Goal: Transaction & Acquisition: Purchase product/service

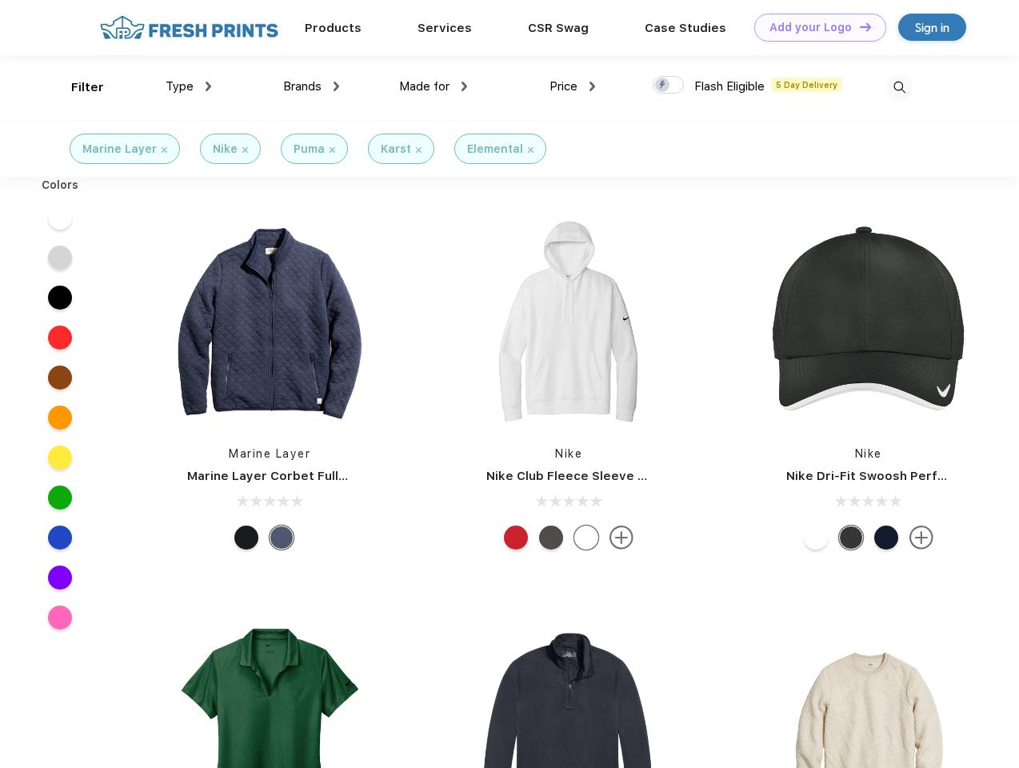
scroll to position [1, 0]
click at [814, 27] on link "Add your Logo Design Tool" at bounding box center [820, 28] width 132 height 28
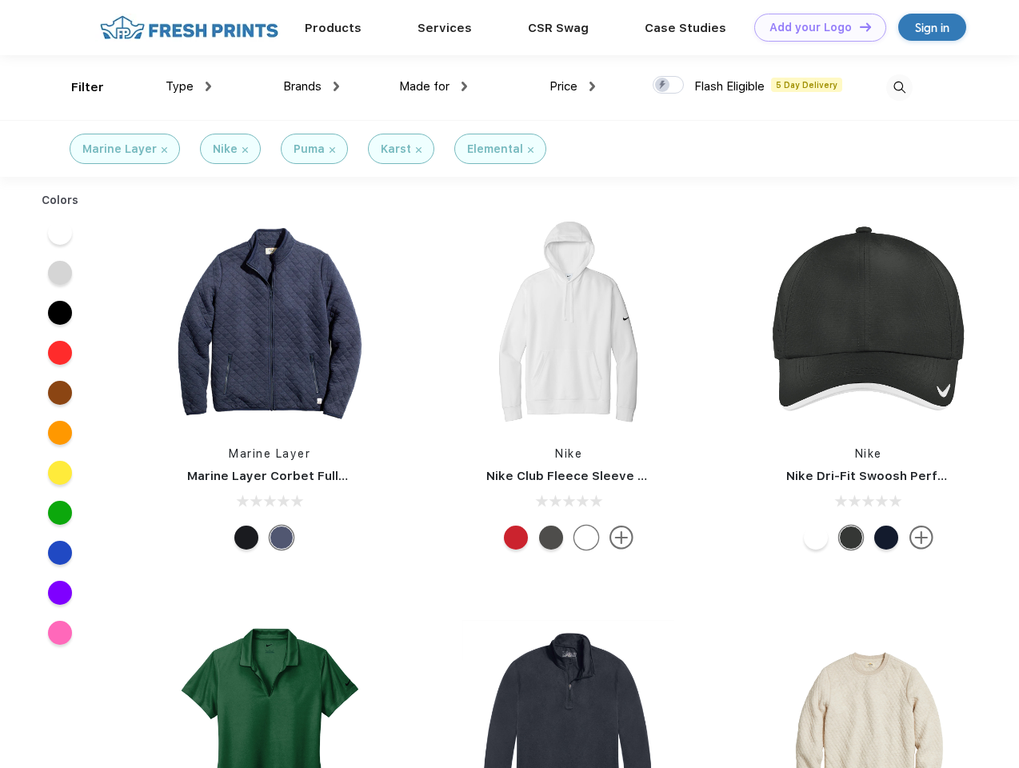
click at [0, 0] on div "Design Tool" at bounding box center [0, 0] width 0 height 0
click at [858, 26] on link "Add your Logo Design Tool" at bounding box center [820, 28] width 132 height 28
click at [77, 87] on div "Filter" at bounding box center [87, 87] width 33 height 18
click at [189, 86] on span "Type" at bounding box center [180, 86] width 28 height 14
click at [311, 86] on span "Brands" at bounding box center [302, 86] width 38 height 14
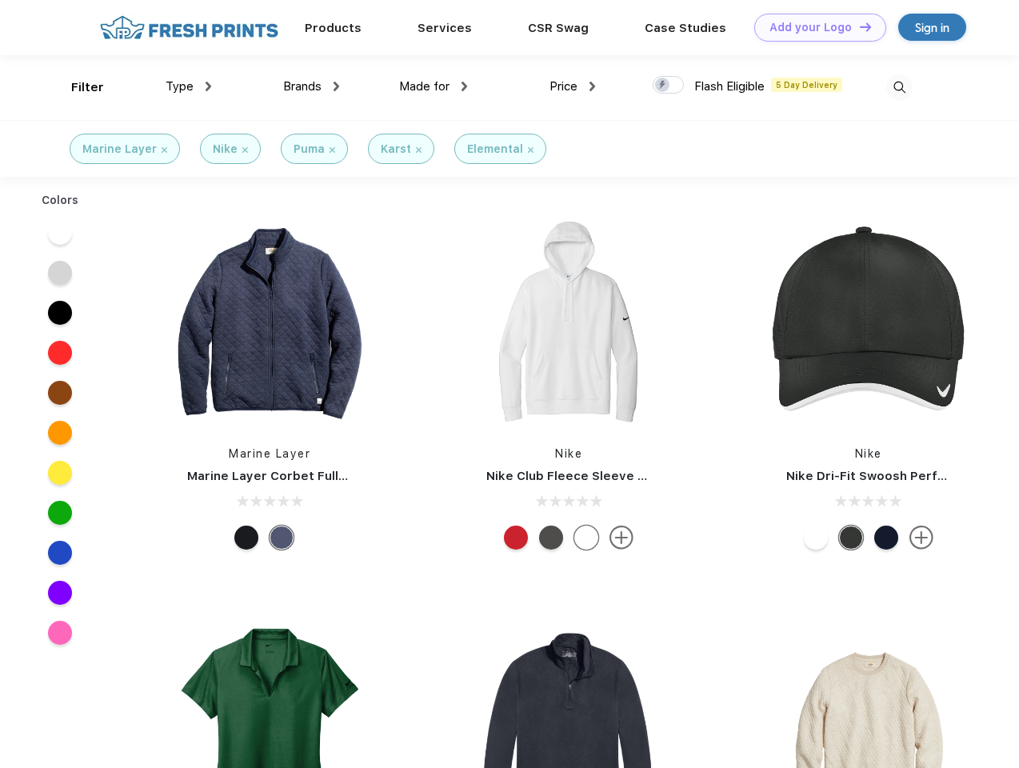
click at [433, 86] on span "Made for" at bounding box center [424, 86] width 50 height 14
click at [572, 86] on span "Price" at bounding box center [563, 86] width 28 height 14
click at [668, 86] on div at bounding box center [667, 85] width 31 height 18
click at [663, 86] on input "checkbox" at bounding box center [657, 80] width 10 height 10
click at [899, 87] on img at bounding box center [899, 87] width 26 height 26
